Goal: Transaction & Acquisition: Purchase product/service

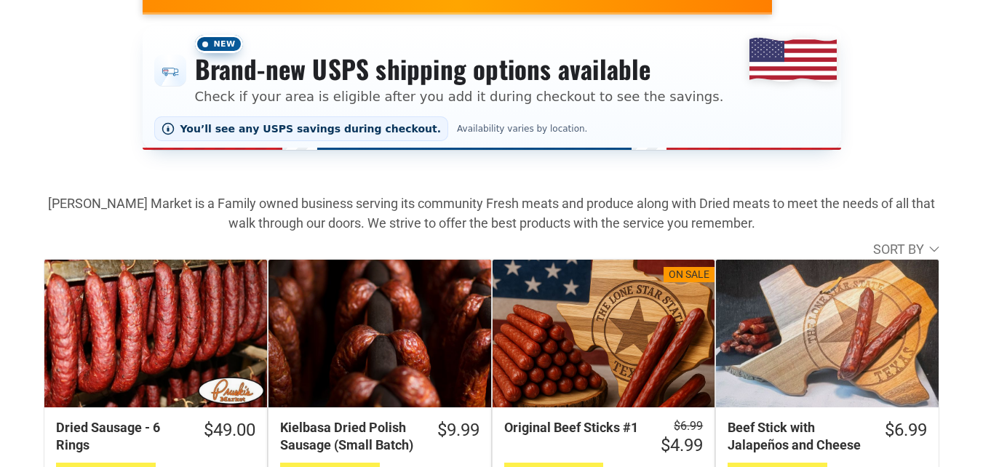
scroll to position [364, 0]
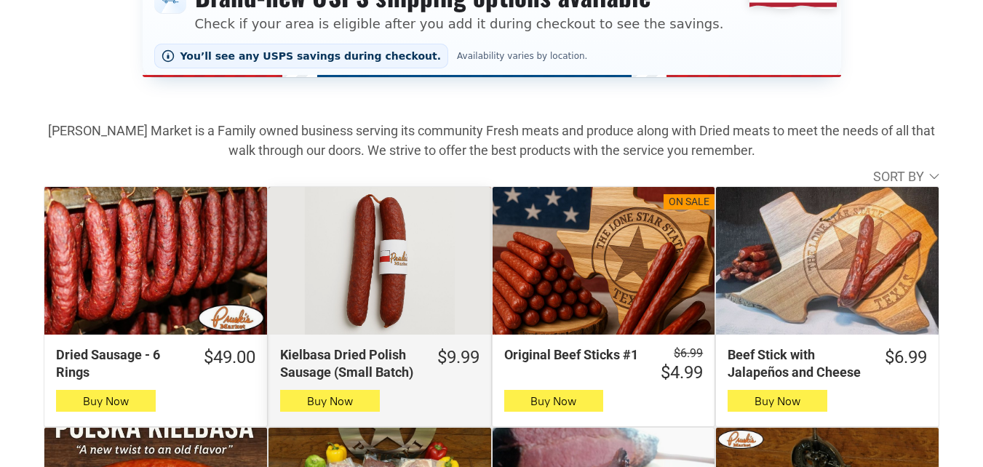
click at [306, 290] on div "Kielbasa Dried Polish Sausage (Small Batch)" at bounding box center [379, 261] width 223 height 148
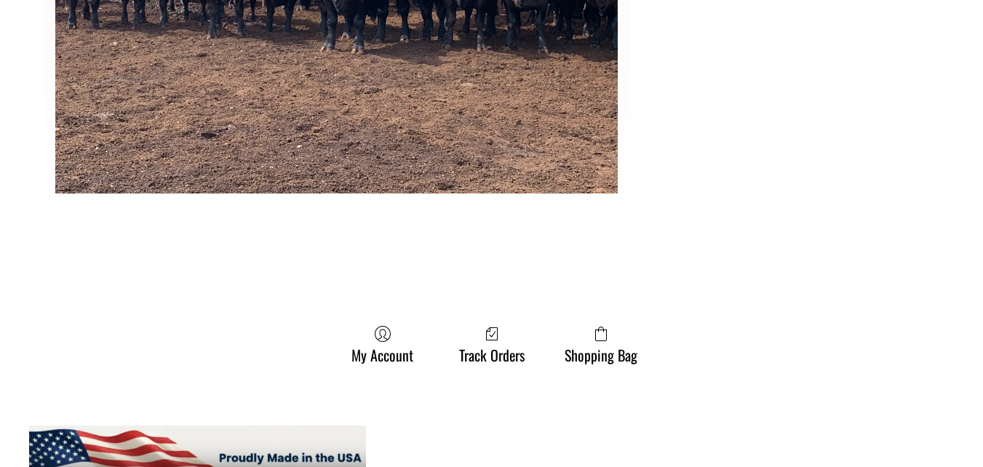
scroll to position [4073, 0]
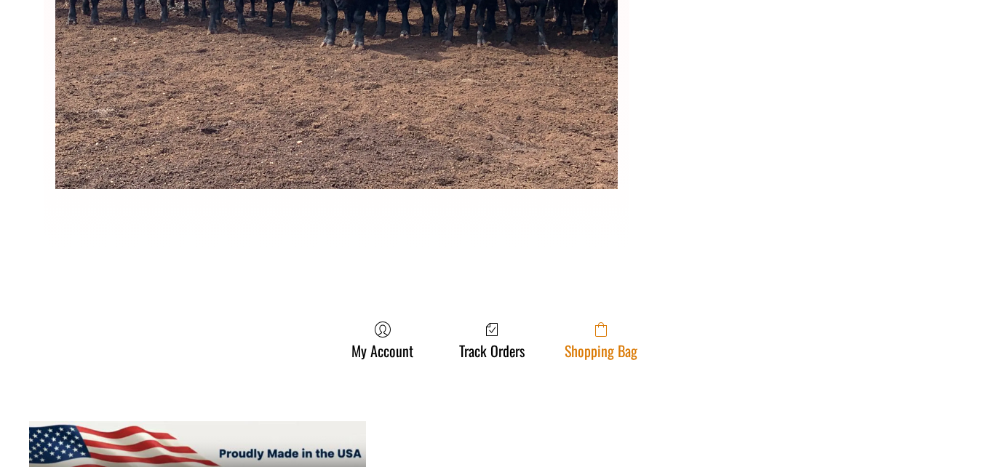
click at [610, 327] on span at bounding box center [600, 329] width 73 height 17
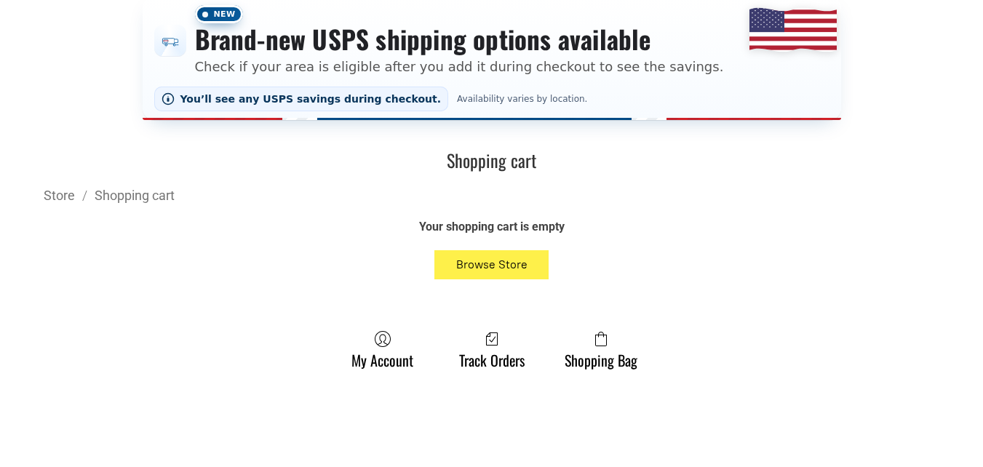
scroll to position [364, 0]
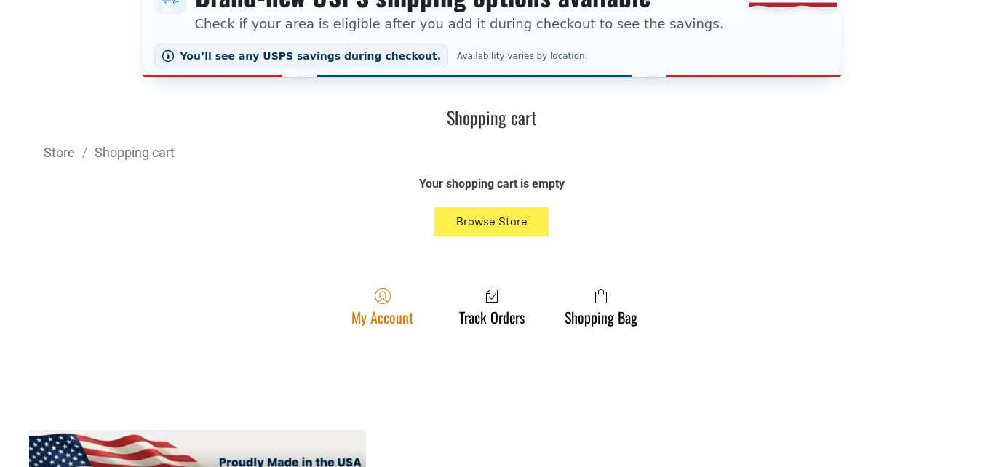
click at [391, 294] on span at bounding box center [382, 295] width 62 height 17
